Goal: Navigation & Orientation: Go to known website

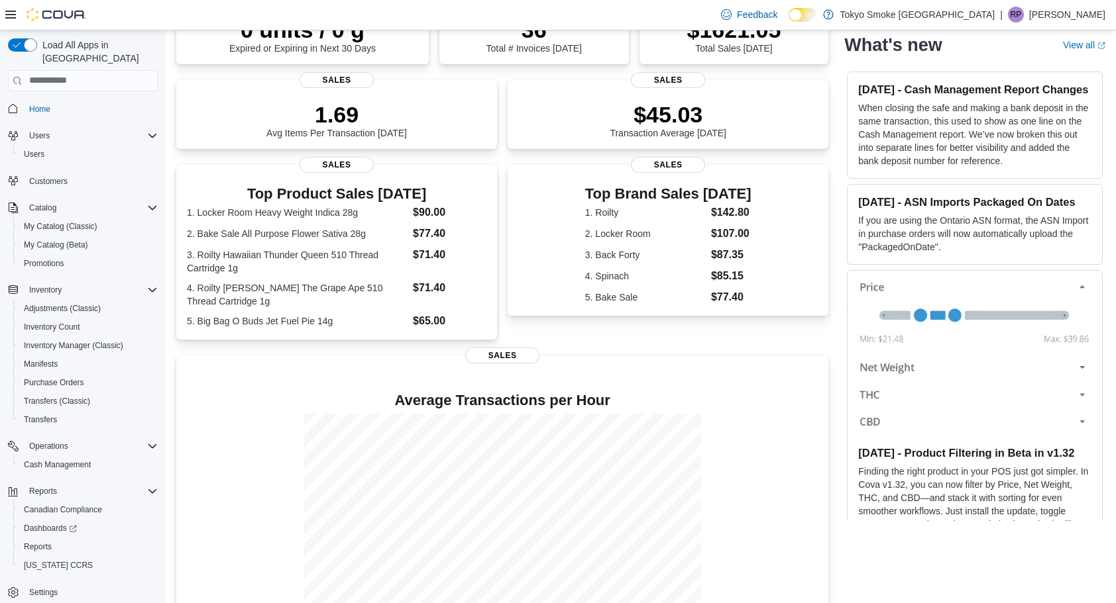
scroll to position [172, 0]
